Goal: Use online tool/utility: Utilize a website feature to perform a specific function

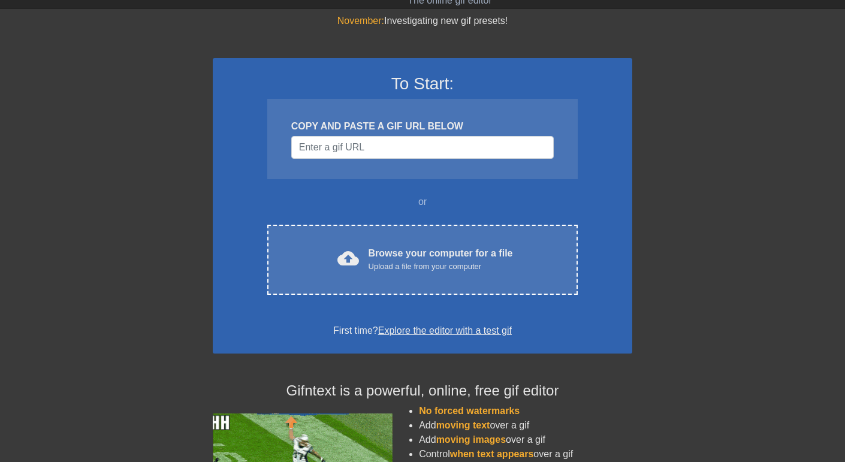
scroll to position [51, 0]
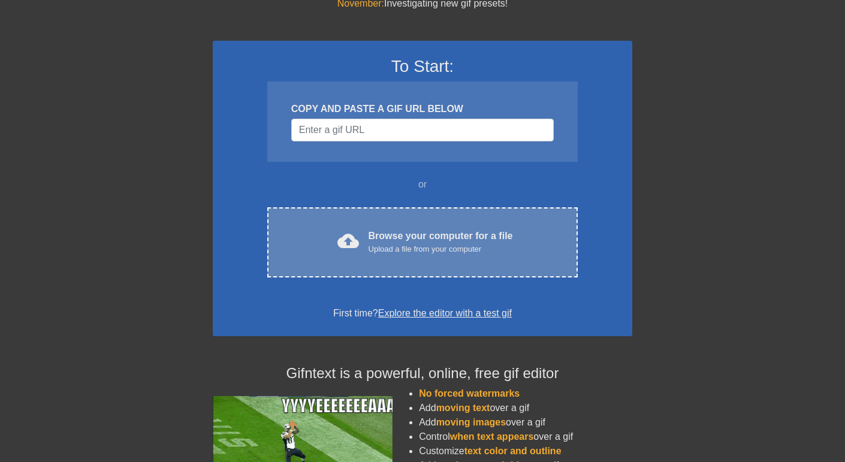
click at [419, 215] on div "cloud_upload Browse your computer for a file Upload a file from your computer C…" at bounding box center [422, 242] width 311 height 70
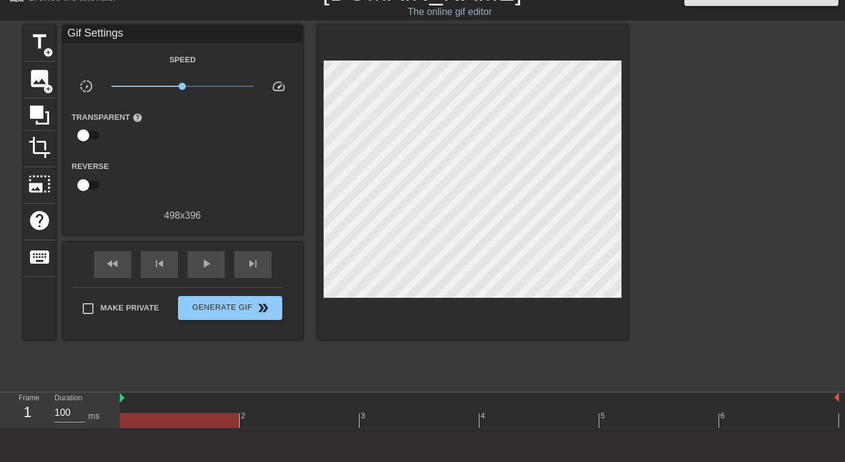
scroll to position [0, 0]
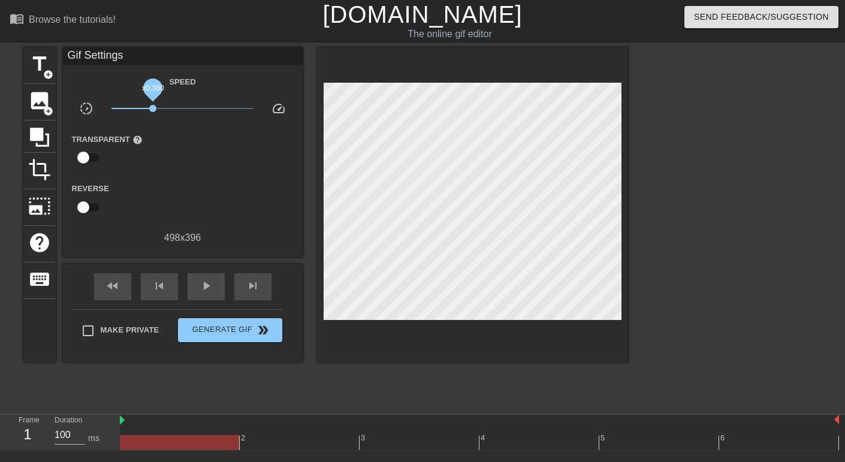
drag, startPoint x: 180, startPoint y: 107, endPoint x: 152, endPoint y: 112, distance: 28.0
click at [152, 112] on span "x0.380" at bounding box center [152, 108] width 7 height 7
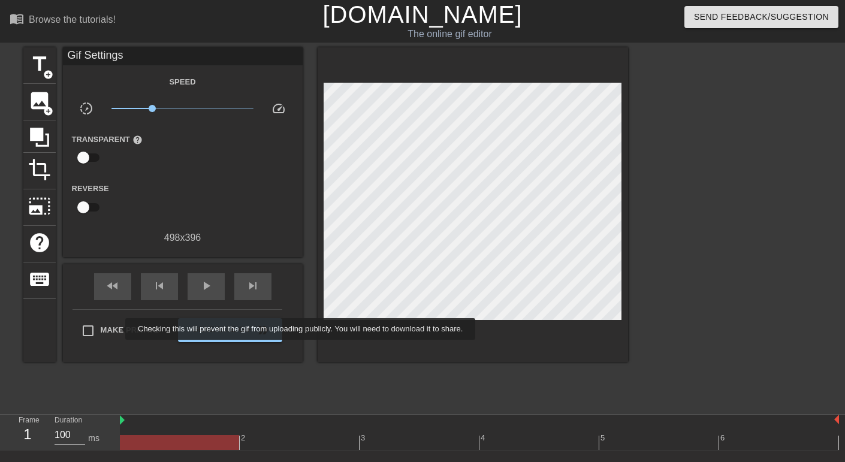
click at [116, 330] on span "Make Private" at bounding box center [130, 330] width 59 height 12
click at [101, 330] on input "Make Private" at bounding box center [88, 330] width 25 height 25
checkbox input "true"
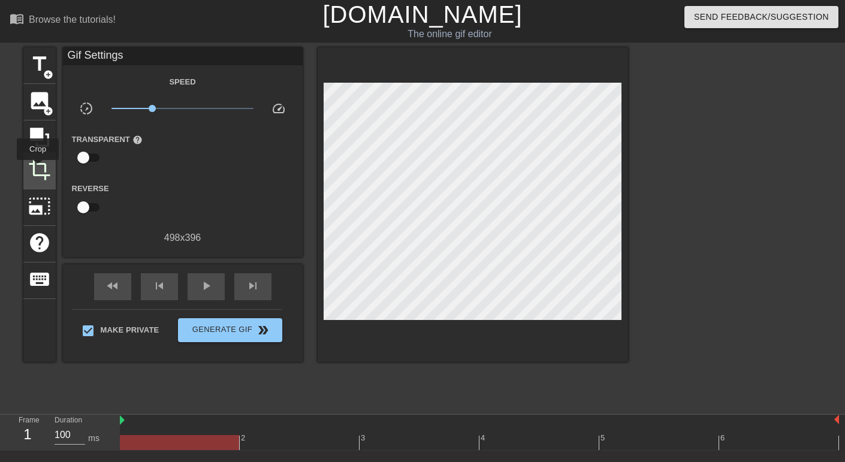
click at [38, 168] on span "crop" at bounding box center [39, 169] width 23 height 23
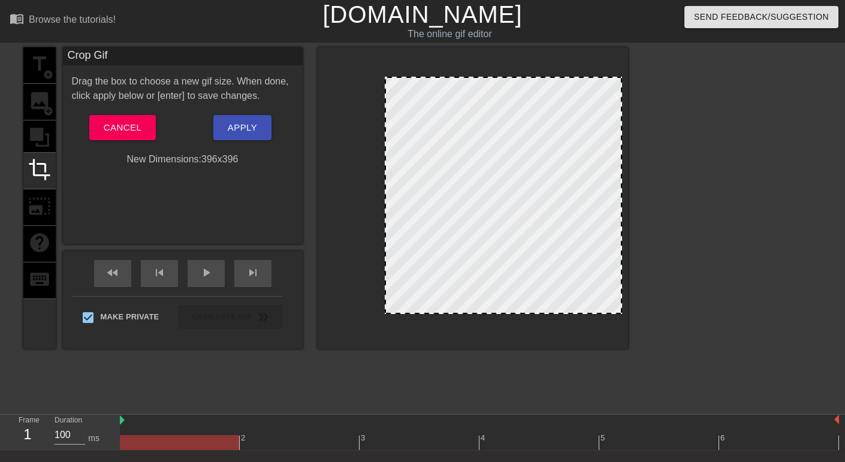
drag, startPoint x: 324, startPoint y: 126, endPoint x: 385, endPoint y: 135, distance: 61.8
click at [385, 135] on div at bounding box center [386, 195] width 6 height 235
click at [245, 125] on span "Apply" at bounding box center [242, 128] width 29 height 16
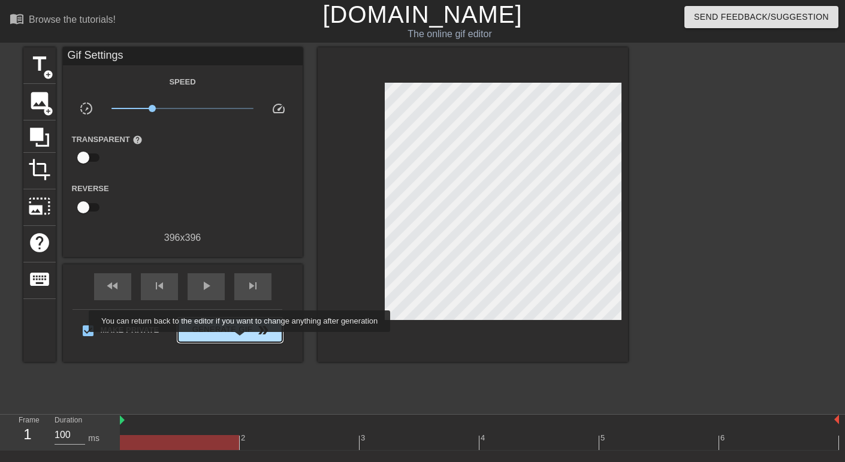
click at [240, 341] on button "Generate Gif double_arrow" at bounding box center [230, 330] width 104 height 24
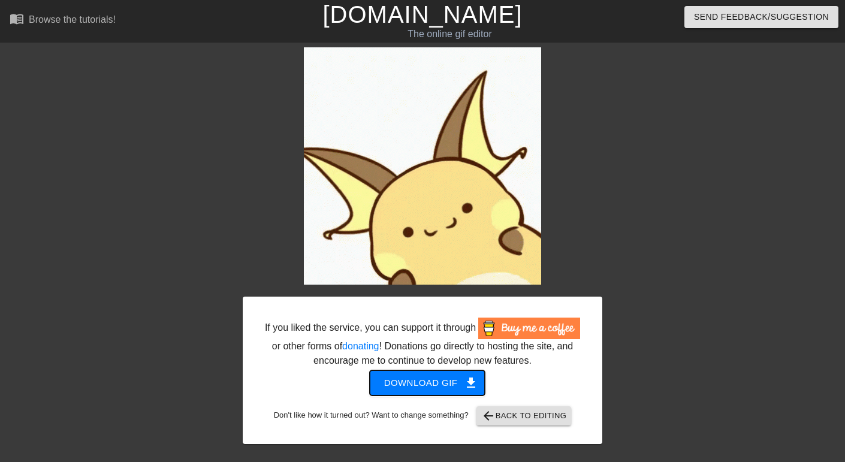
click at [464, 387] on span "get_app" at bounding box center [471, 383] width 14 height 14
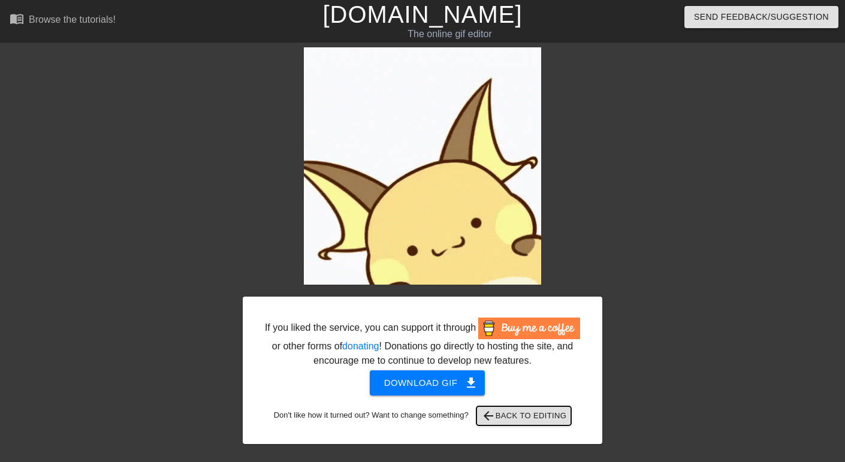
click at [501, 415] on span "arrow_back Back to Editing" at bounding box center [524, 416] width 86 height 14
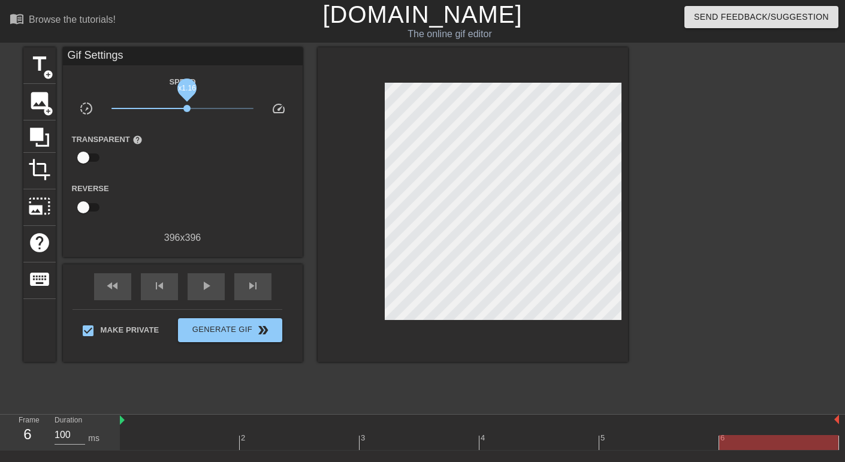
drag, startPoint x: 157, startPoint y: 111, endPoint x: 187, endPoint y: 110, distance: 30.0
click at [187, 110] on span "x1.16" at bounding box center [183, 108] width 142 height 14
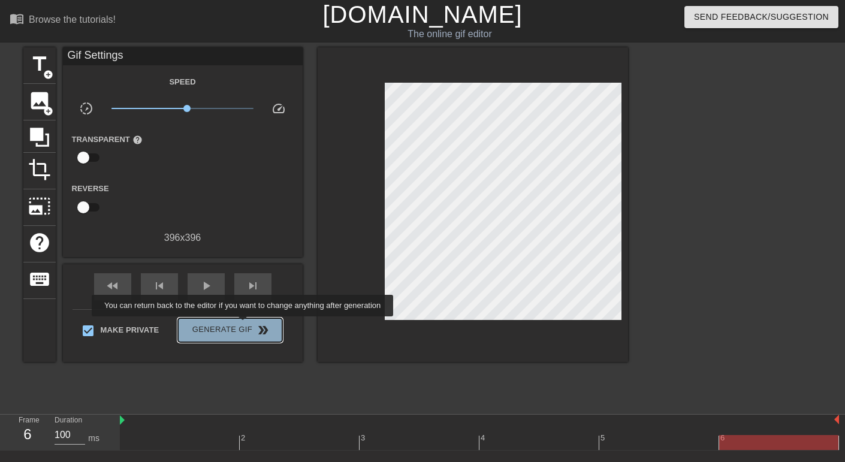
click at [243, 325] on span "Generate Gif double_arrow" at bounding box center [230, 330] width 94 height 14
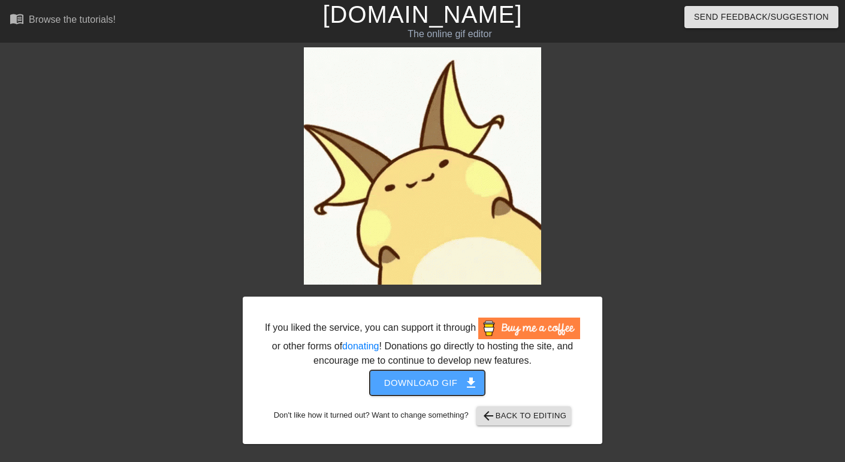
click at [458, 384] on span "Download gif get_app" at bounding box center [427, 383] width 87 height 16
